Goal: Navigation & Orientation: Go to known website

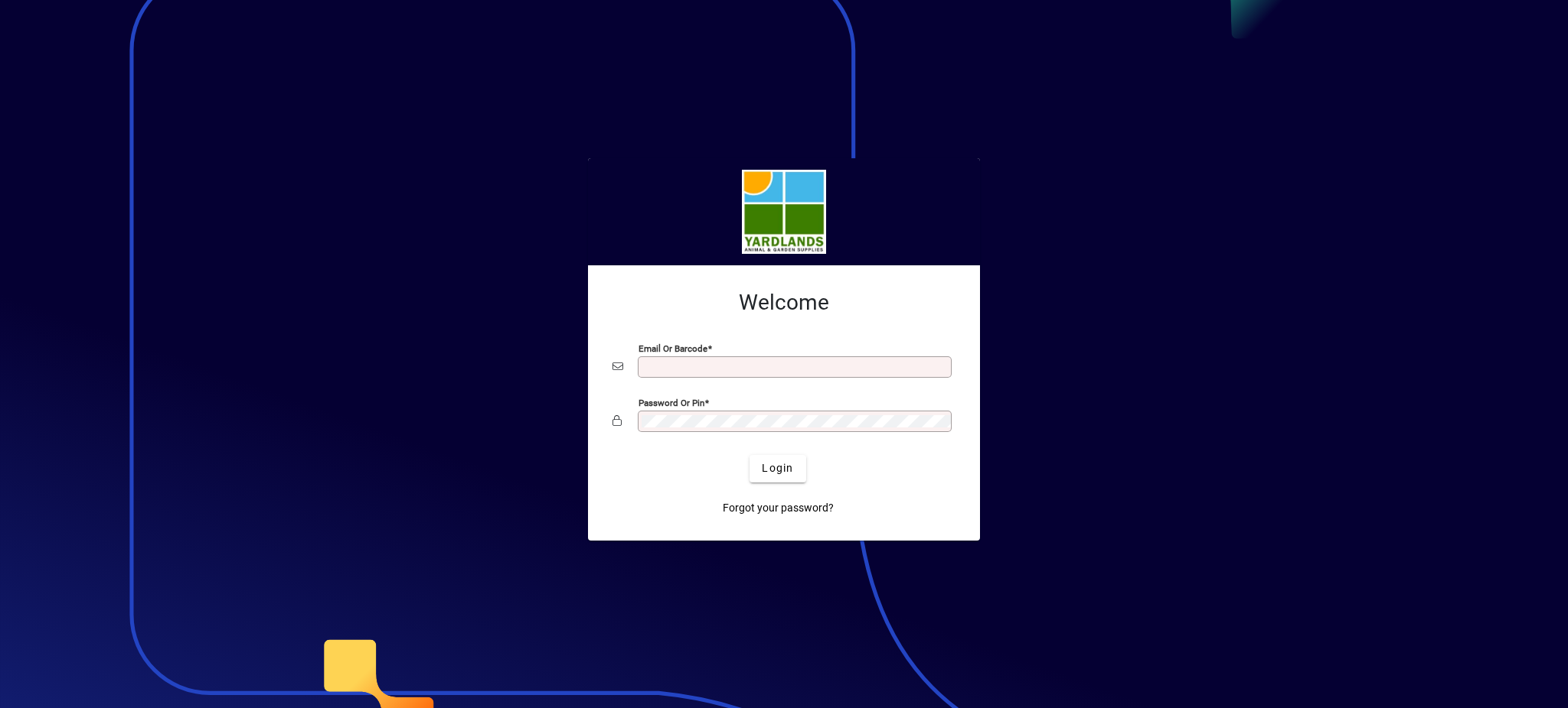
type input "**********"
drag, startPoint x: 801, startPoint y: 411, endPoint x: 676, endPoint y: 391, distance: 126.6
click at [676, 391] on div "**********" at bounding box center [784, 401] width 343 height 96
click at [816, 410] on div "Password or Pin" at bounding box center [784, 421] width 343 height 29
drag, startPoint x: 810, startPoint y: 411, endPoint x: 646, endPoint y: 409, distance: 164.0
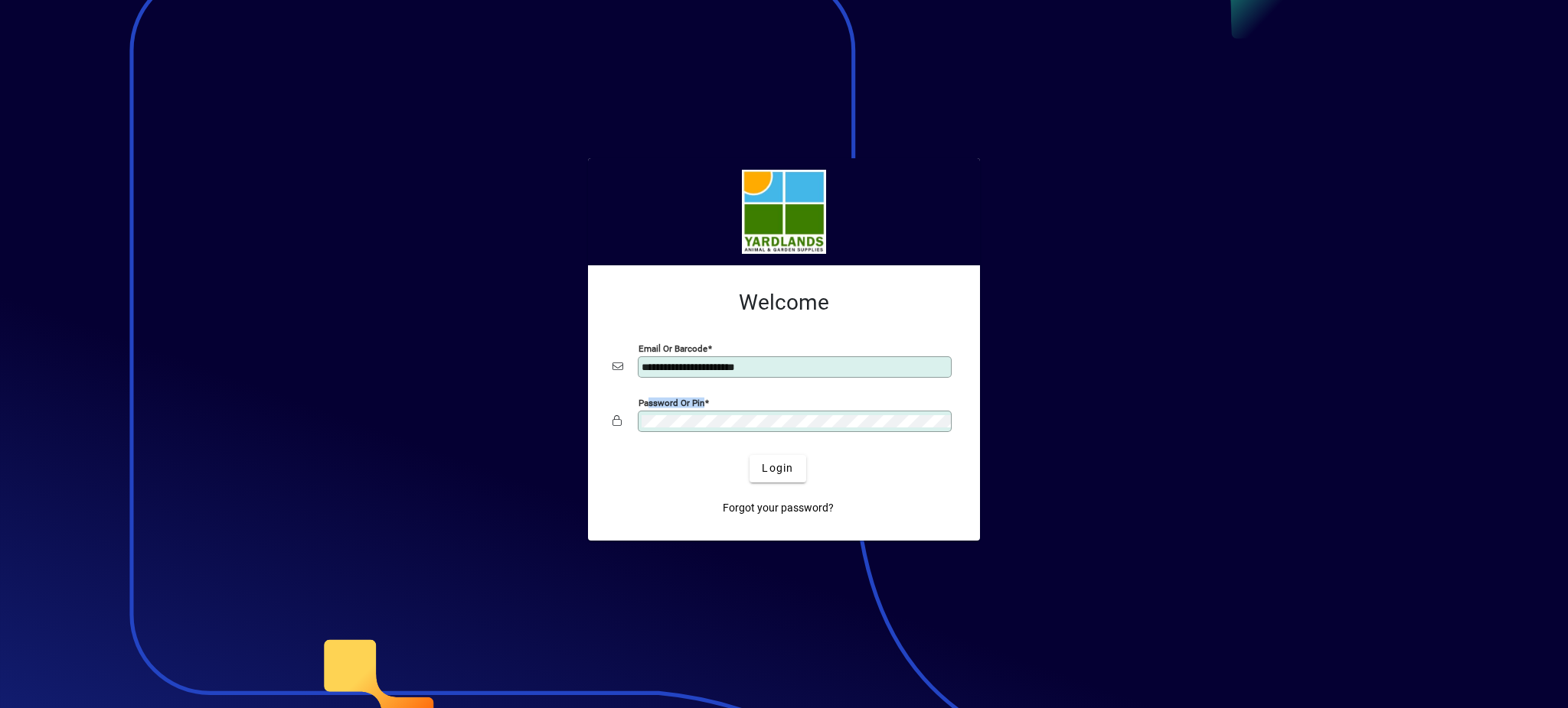
click at [646, 407] on div "Password or Pin" at bounding box center [784, 421] width 343 height 29
drag, startPoint x: 788, startPoint y: 413, endPoint x: 759, endPoint y: 410, distance: 29.2
click at [738, 407] on div "Password or Pin" at bounding box center [784, 421] width 343 height 29
click at [638, 412] on div "Password or Pin" at bounding box center [794, 421] width 314 height 22
click at [692, 479] on div "Login" at bounding box center [778, 469] width 343 height 27
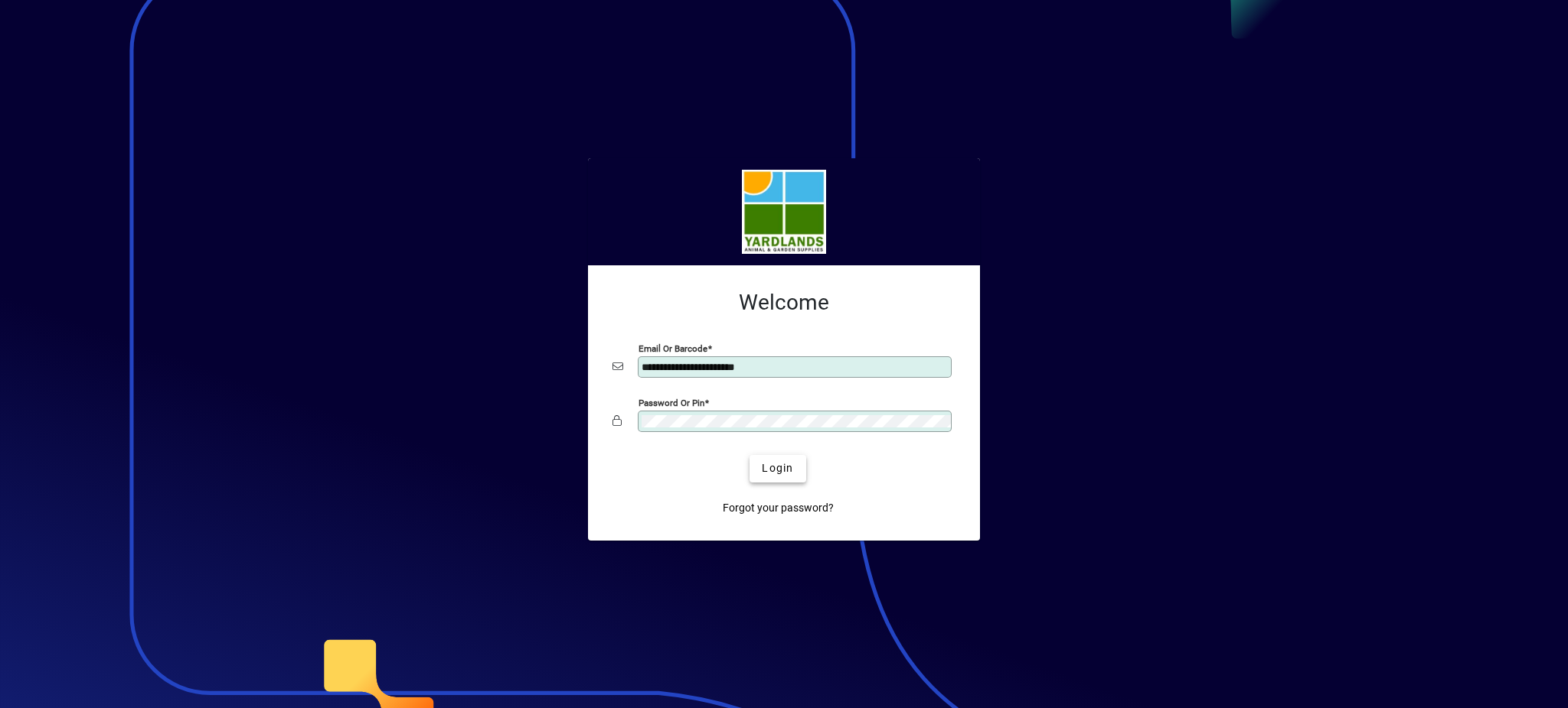
click at [770, 456] on span "submit" at bounding box center [777, 469] width 55 height 37
